Goal: Transaction & Acquisition: Subscribe to service/newsletter

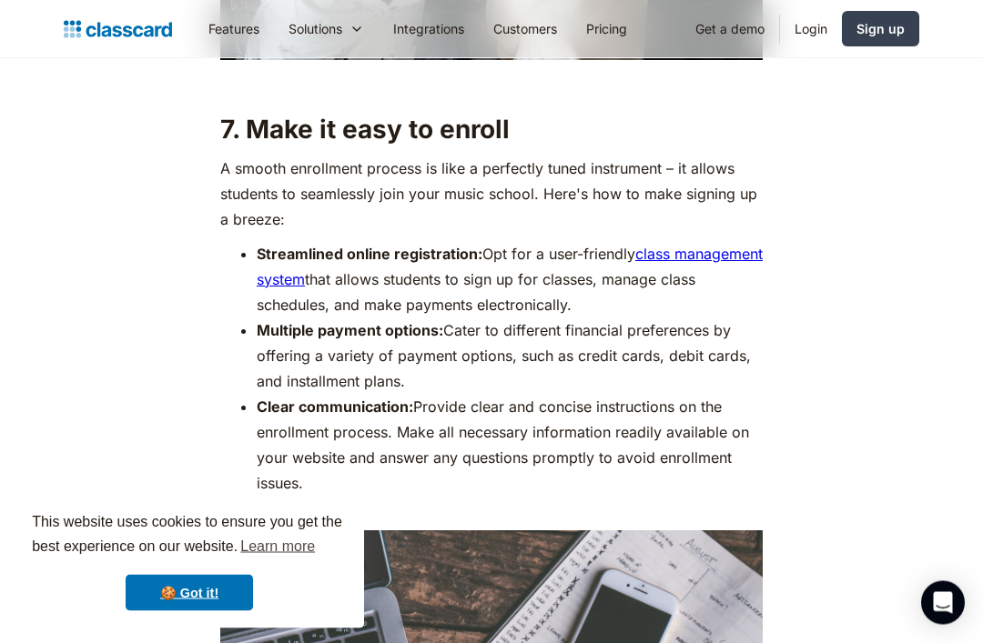
scroll to position [5848, 0]
click at [312, 289] on link "class management system" at bounding box center [510, 267] width 506 height 44
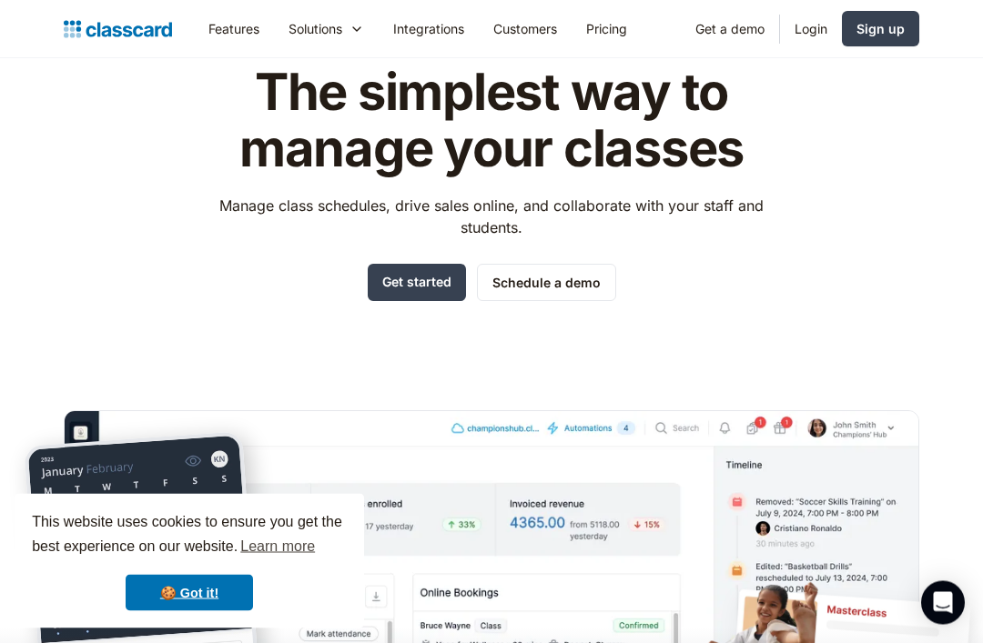
scroll to position [76, 0]
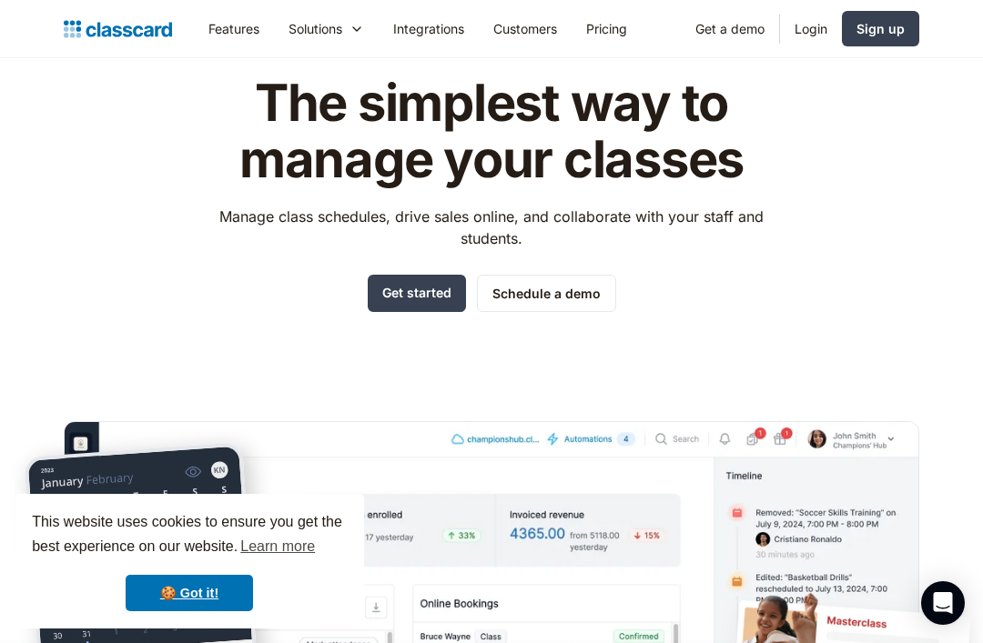
click at [408, 290] on link "Get started" at bounding box center [417, 293] width 98 height 37
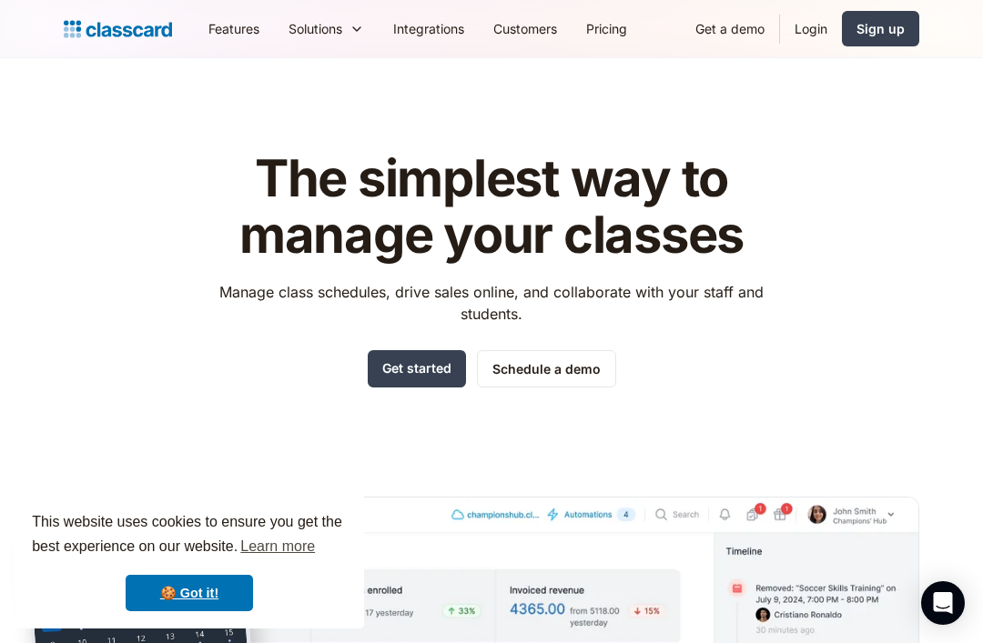
click at [609, 35] on link "Pricing" at bounding box center [607, 28] width 70 height 41
